Goal: Task Accomplishment & Management: Complete application form

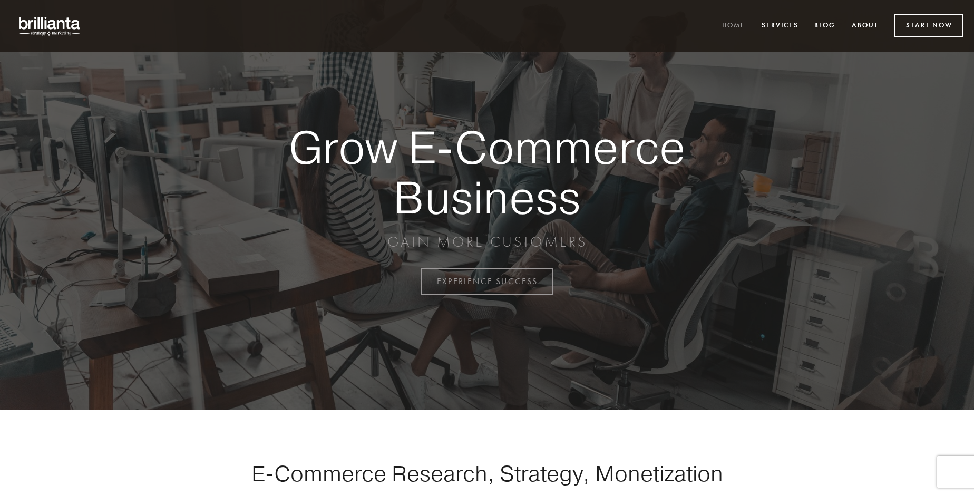
scroll to position [2762, 0]
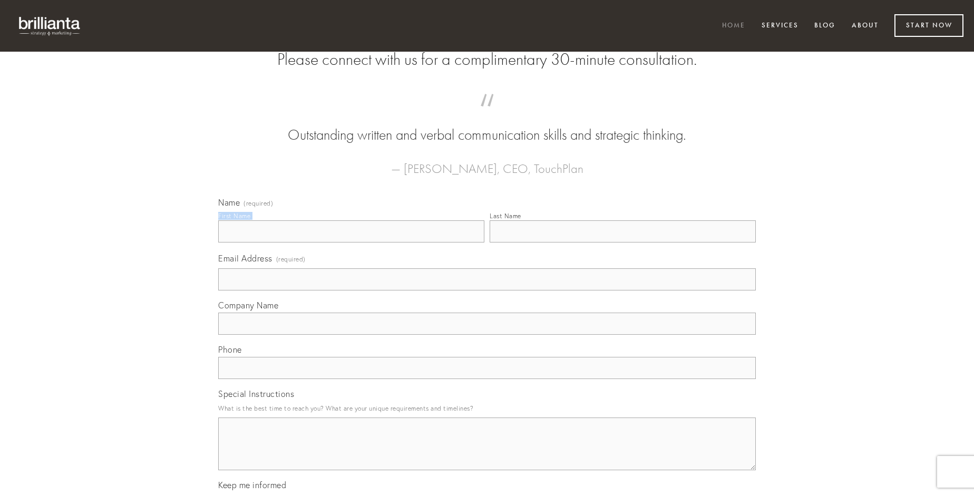
type input "[PERSON_NAME]"
click at [622, 242] on input "Last Name" at bounding box center [623, 231] width 266 height 22
type input "[PERSON_NAME]"
click at [487, 290] on input "Email Address (required)" at bounding box center [486, 279] width 537 height 22
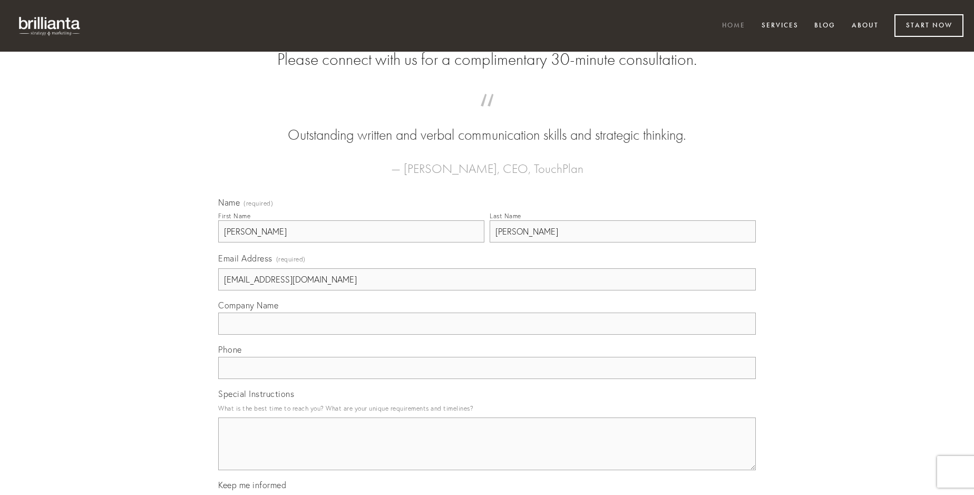
type input "[EMAIL_ADDRESS][DOMAIN_NAME]"
click at [487, 335] on input "Company Name" at bounding box center [486, 323] width 537 height 22
type input "valde"
click at [487, 379] on input "text" at bounding box center [486, 368] width 537 height 22
click at [487, 453] on textarea "Special Instructions" at bounding box center [486, 443] width 537 height 53
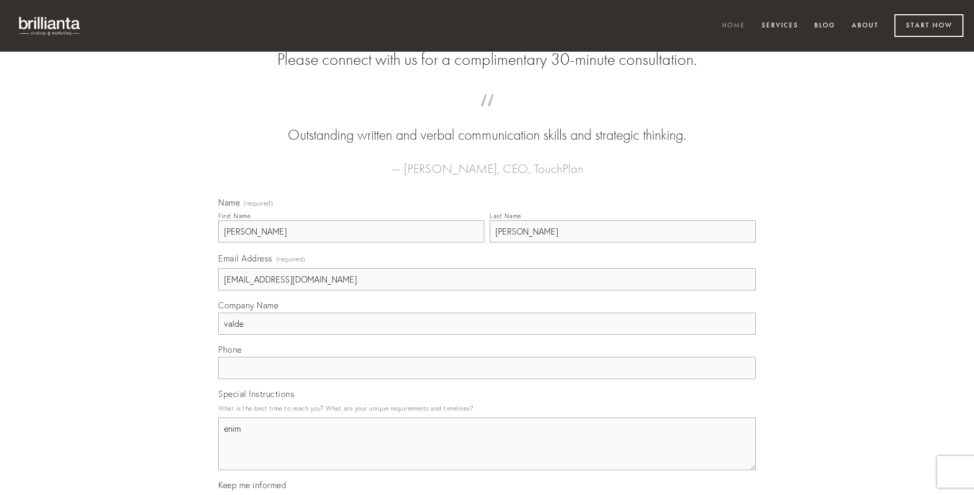
type textarea "enim"
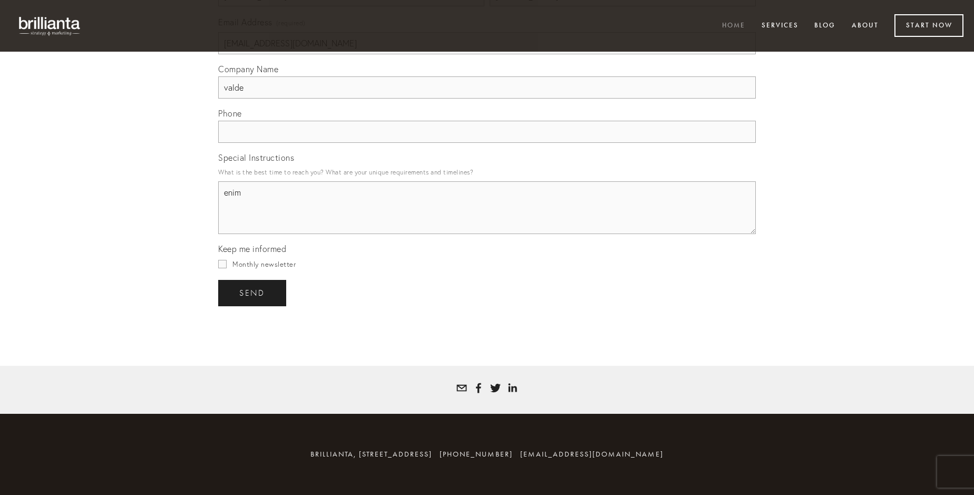
click at [253, 292] on span "send" at bounding box center [252, 292] width 26 height 9
